Goal: Entertainment & Leisure: Consume media (video, audio)

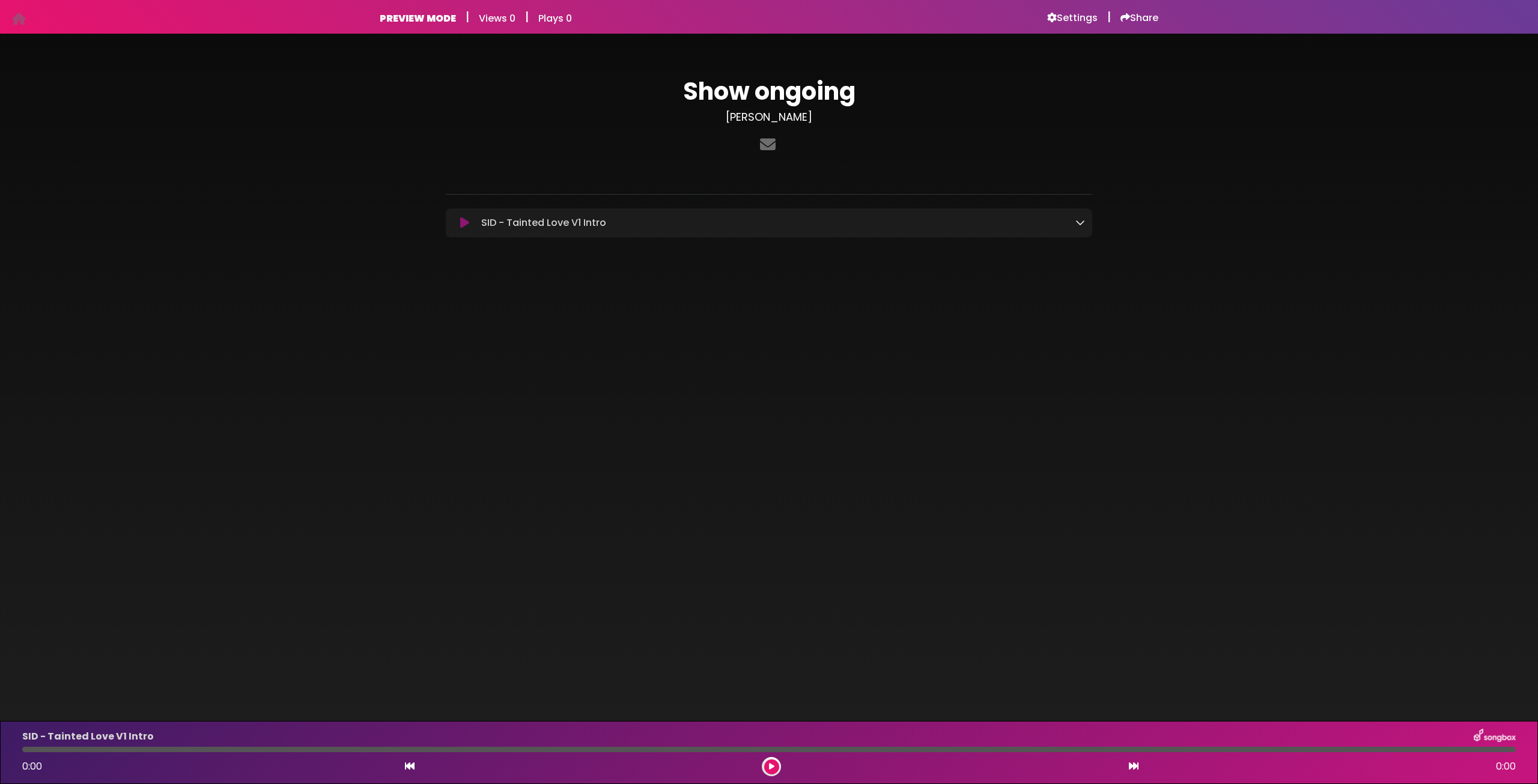
click at [464, 228] on icon at bounding box center [464, 222] width 9 height 12
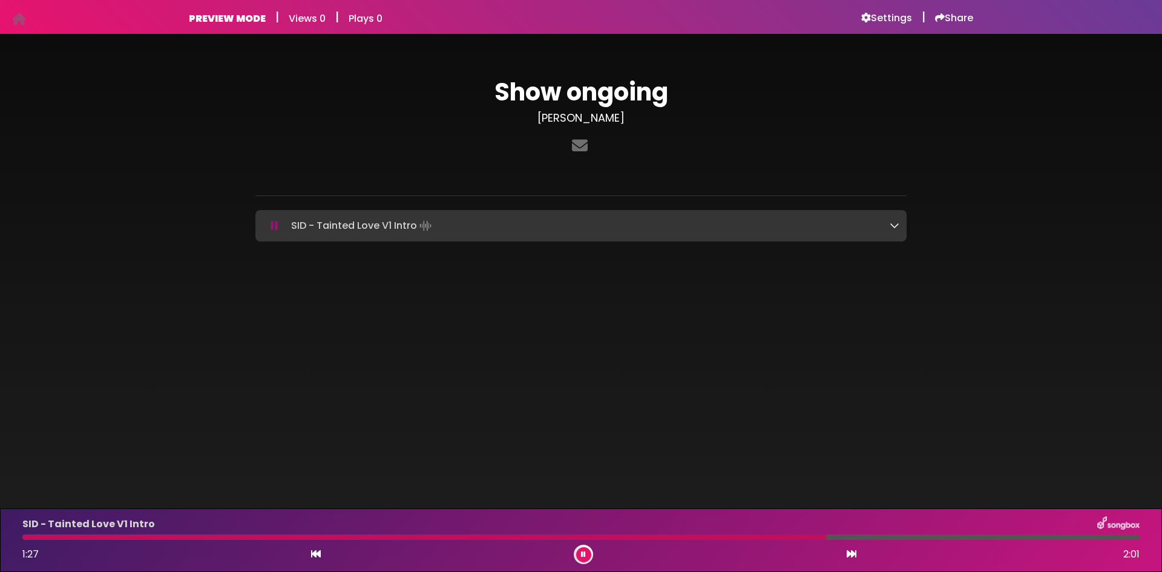
click at [317, 536] on div at bounding box center [424, 536] width 804 height 5
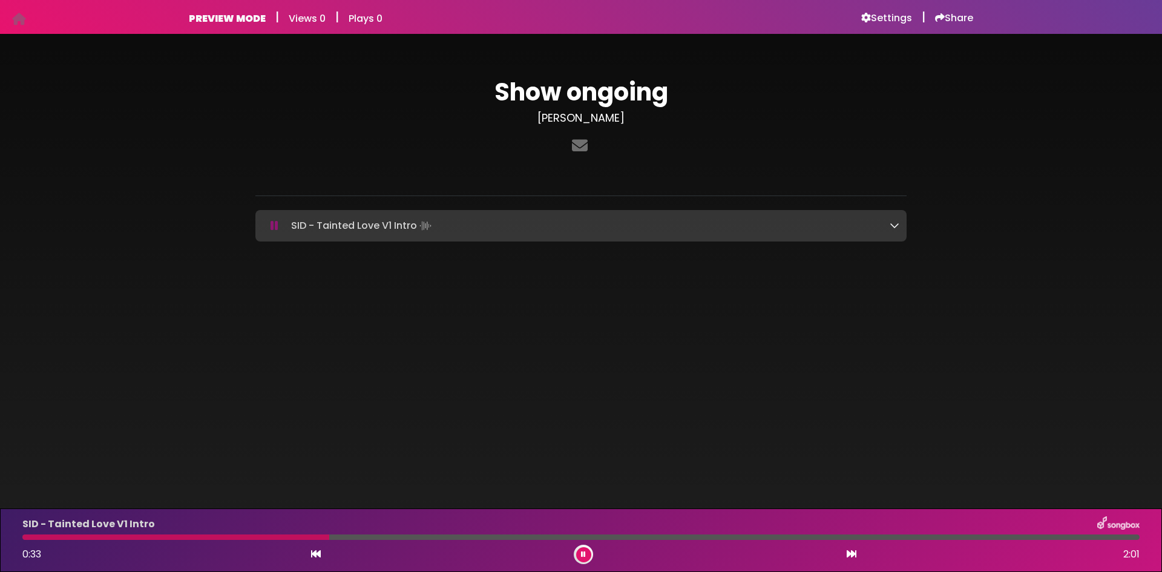
drag, startPoint x: 413, startPoint y: 538, endPoint x: 424, endPoint y: 535, distance: 11.9
click at [419, 536] on div at bounding box center [580, 536] width 1117 height 5
click at [401, 535] on div at bounding box center [580, 536] width 1117 height 5
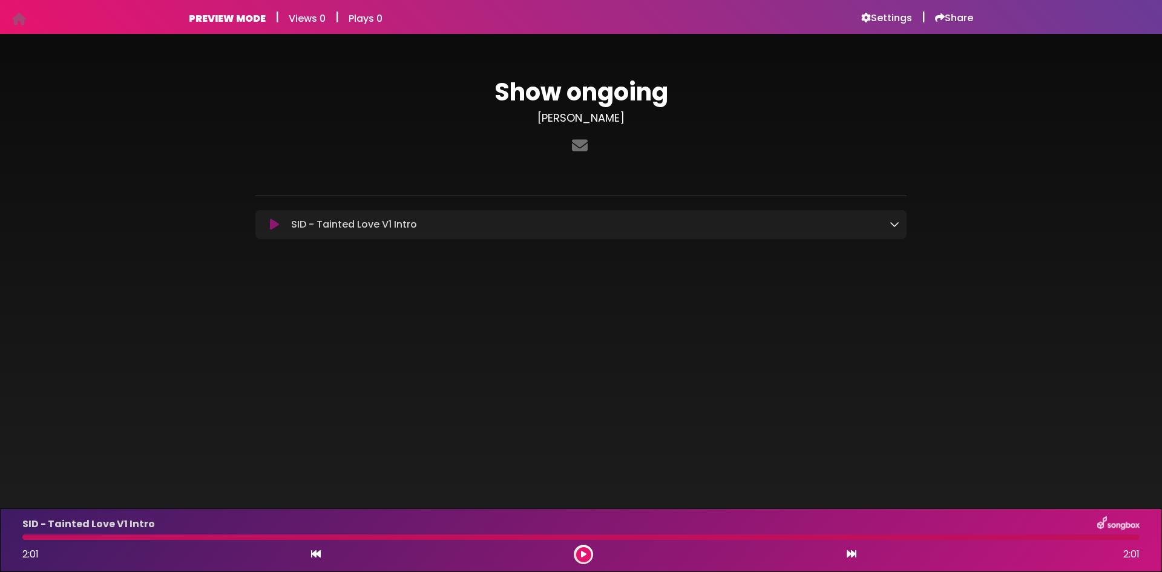
click at [274, 226] on icon at bounding box center [274, 224] width 9 height 12
click at [22, 535] on div at bounding box center [580, 536] width 1117 height 5
drag, startPoint x: 25, startPoint y: 535, endPoint x: 31, endPoint y: 541, distance: 8.1
click at [31, 541] on div "SID - Tainted Love V1 Intro 2:01 2:01" at bounding box center [580, 540] width 1131 height 48
click at [319, 555] on icon at bounding box center [316, 554] width 10 height 10
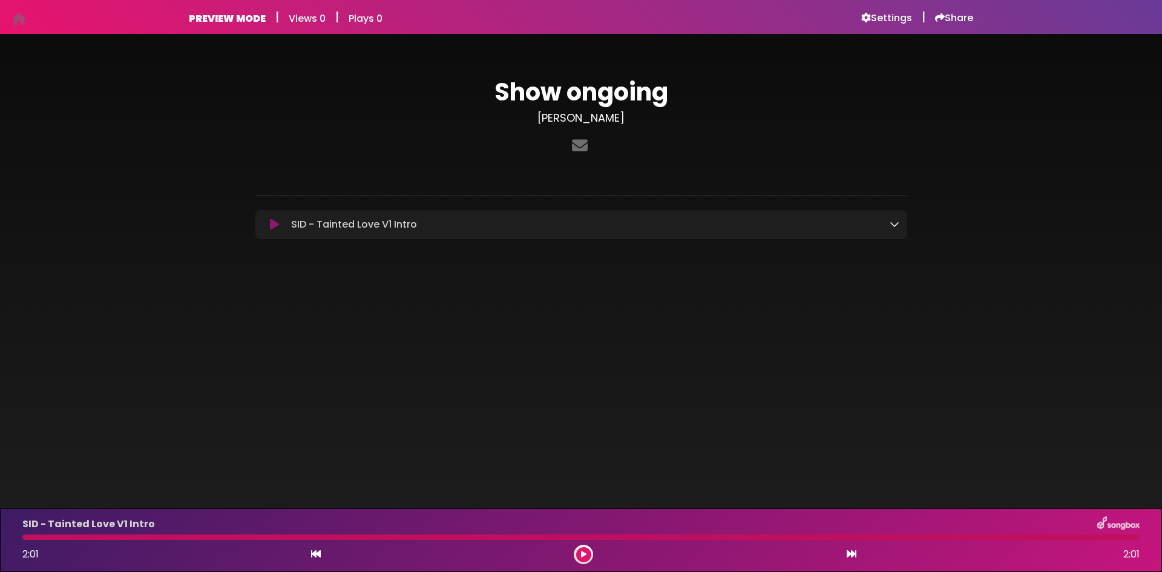
click at [278, 223] on icon at bounding box center [274, 224] width 9 height 12
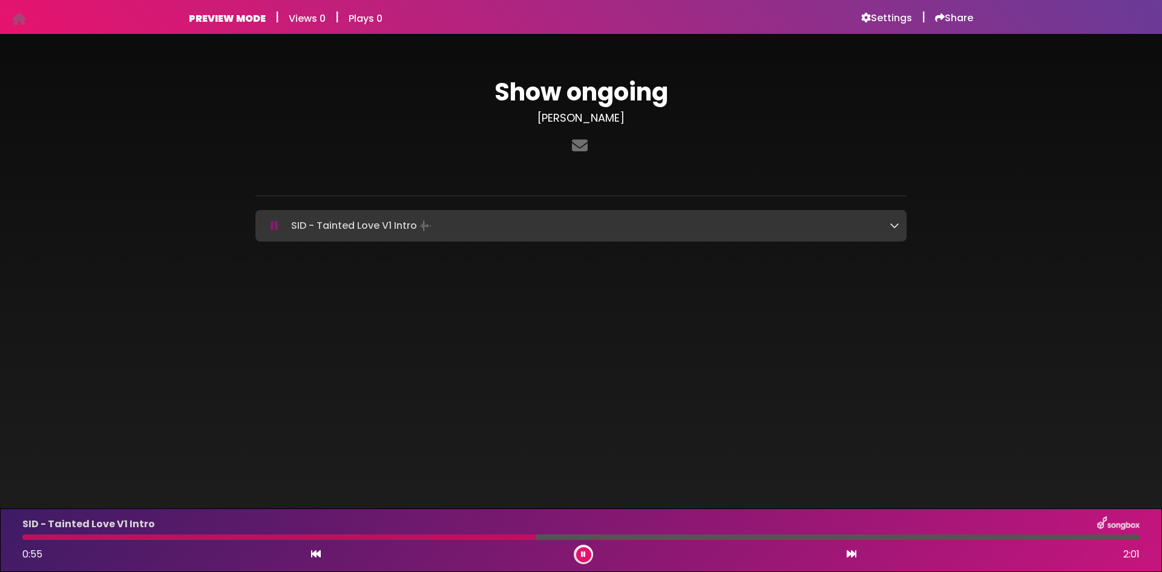
click at [584, 554] on icon at bounding box center [583, 554] width 5 height 7
